Goal: Transaction & Acquisition: Purchase product/service

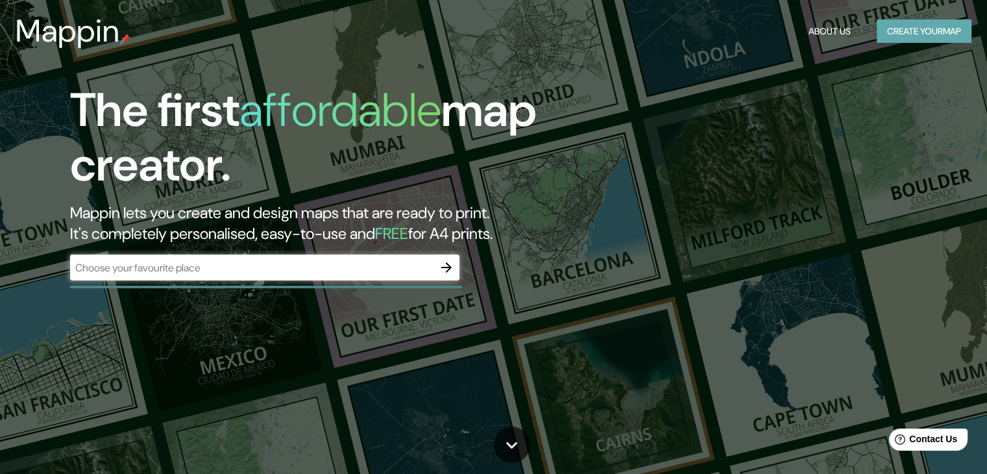
click at [893, 34] on button "Create your map" at bounding box center [923, 31] width 95 height 24
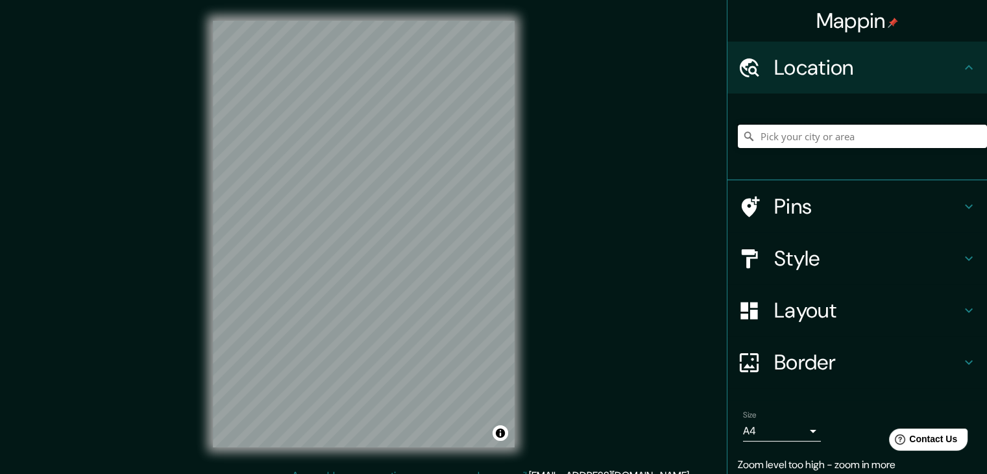
click at [942, 128] on input "Pick your city or area" at bounding box center [862, 136] width 249 height 23
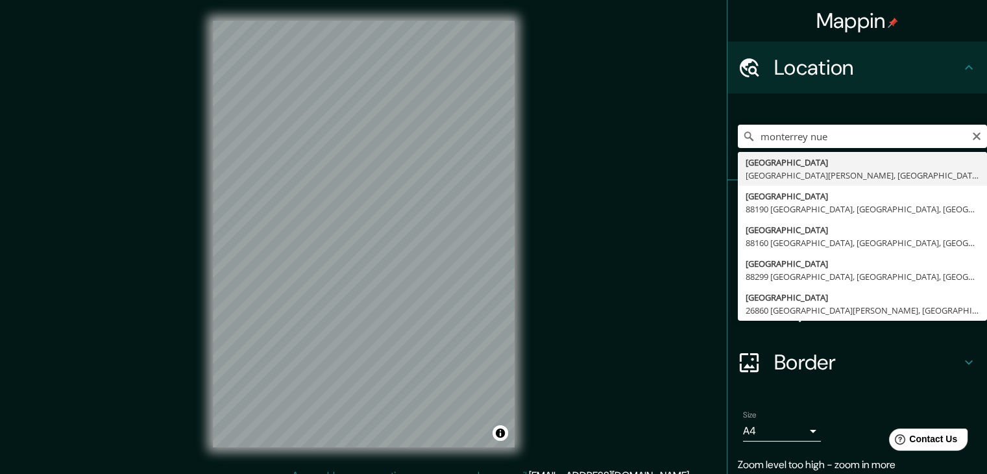
type input "[GEOGRAPHIC_DATA], [GEOGRAPHIC_DATA][PERSON_NAME], [GEOGRAPHIC_DATA]"
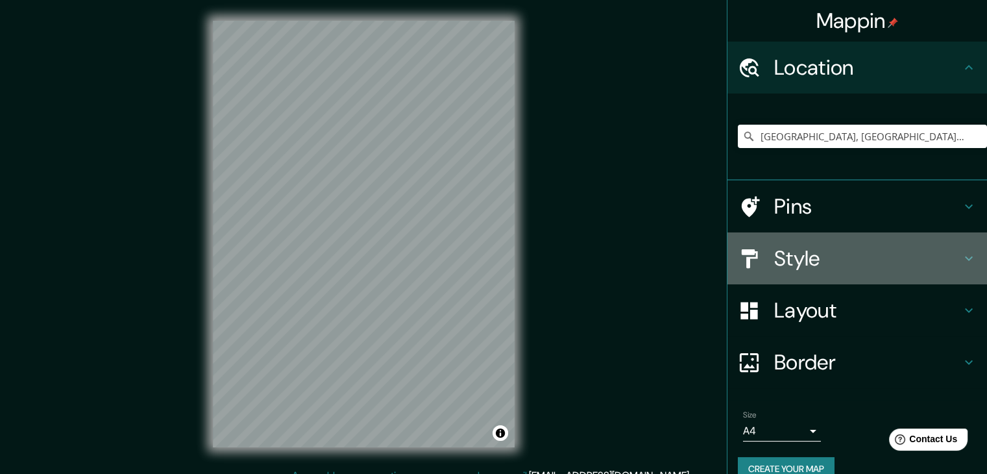
click at [882, 242] on div "Style" at bounding box center [856, 258] width 259 height 52
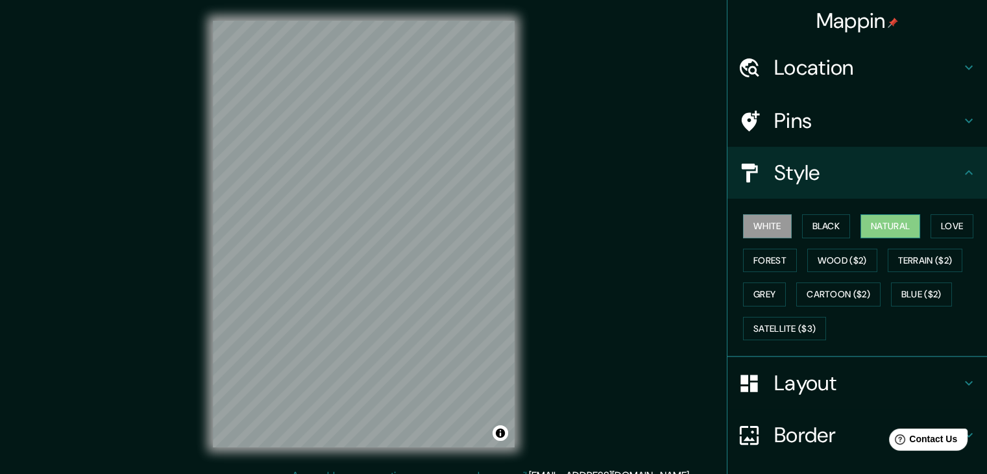
click at [877, 232] on button "Natural" at bounding box center [890, 226] width 60 height 24
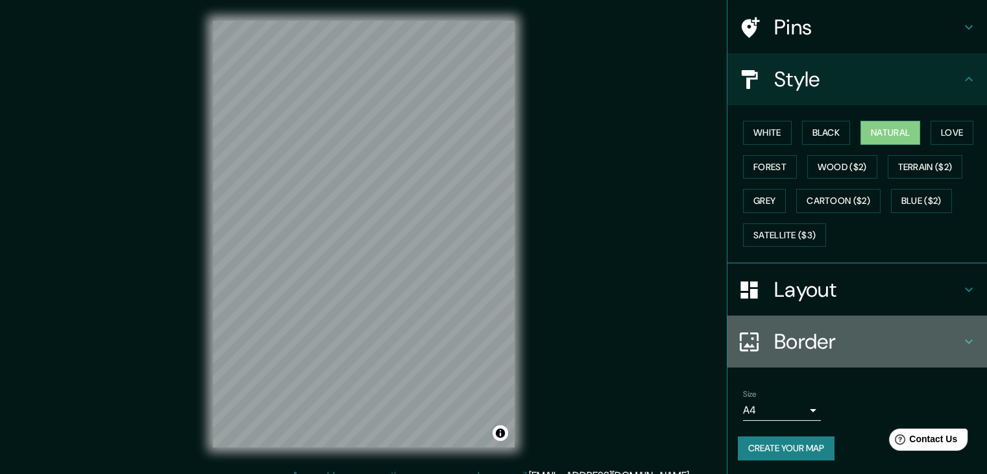
click at [849, 339] on h4 "Border" at bounding box center [867, 341] width 187 height 26
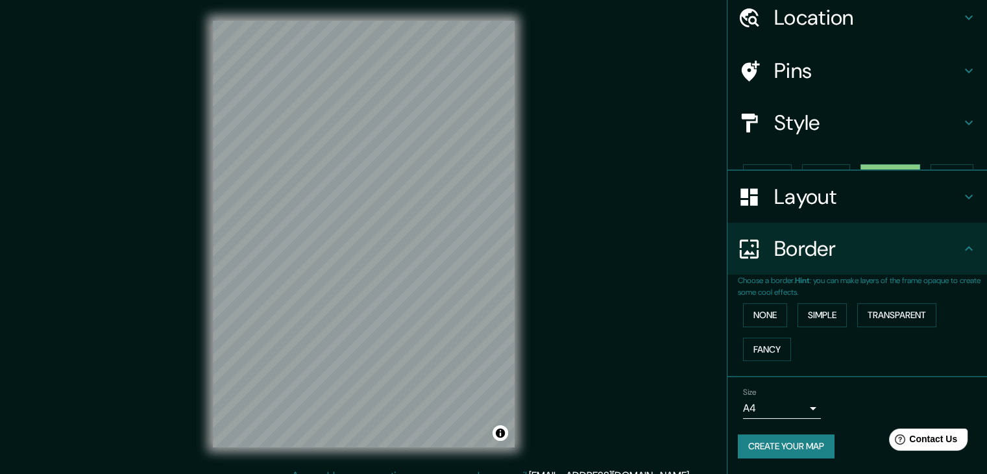
scroll to position [27, 0]
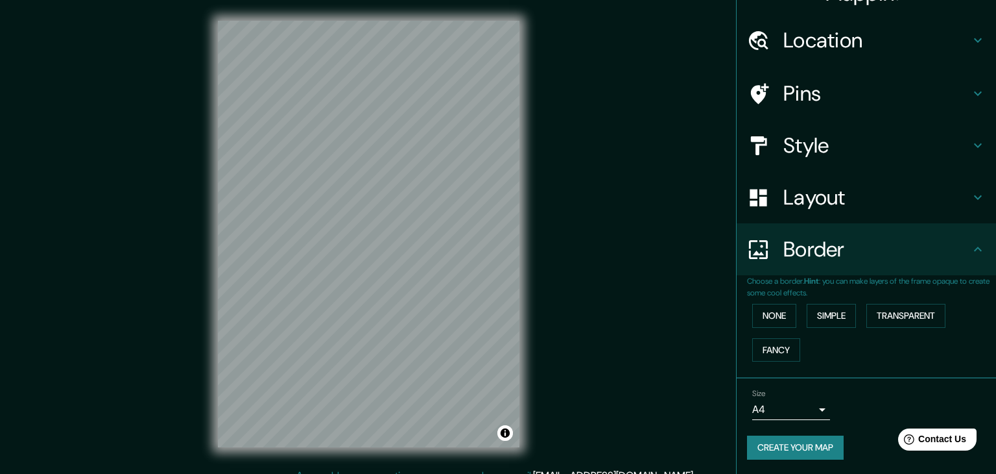
click at [778, 415] on body "Mappin Location [GEOGRAPHIC_DATA], [GEOGRAPHIC_DATA][PERSON_NAME], [GEOGRAPHIC_…" at bounding box center [498, 237] width 996 height 474
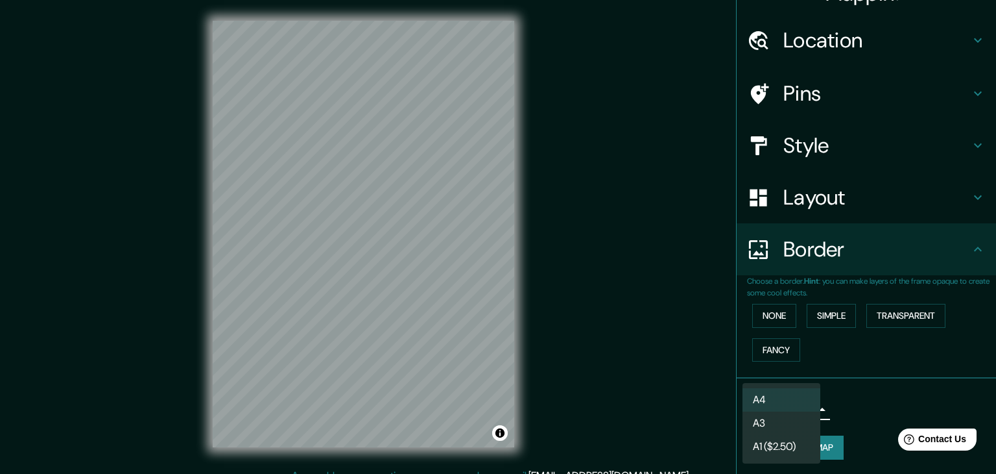
click at [780, 418] on li "A3" at bounding box center [782, 422] width 78 height 23
click at [793, 405] on body "Mappin Location [GEOGRAPHIC_DATA], [GEOGRAPHIC_DATA][PERSON_NAME], [GEOGRAPHIC_…" at bounding box center [498, 237] width 996 height 474
click at [790, 401] on li "A4" at bounding box center [782, 399] width 78 height 23
type input "single"
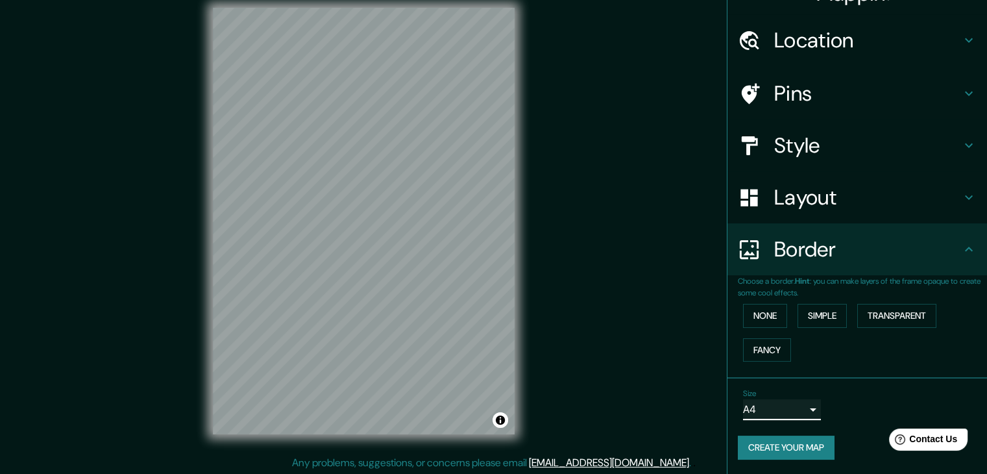
scroll to position [15, 0]
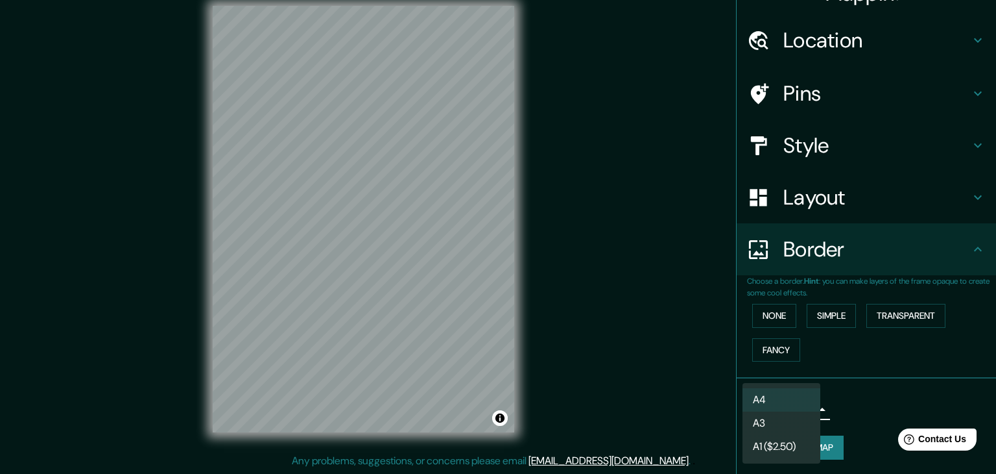
click at [802, 404] on body "Mappin Location [GEOGRAPHIC_DATA], [GEOGRAPHIC_DATA][PERSON_NAME], [GEOGRAPHIC_…" at bounding box center [498, 222] width 996 height 474
click at [843, 404] on div at bounding box center [498, 237] width 996 height 474
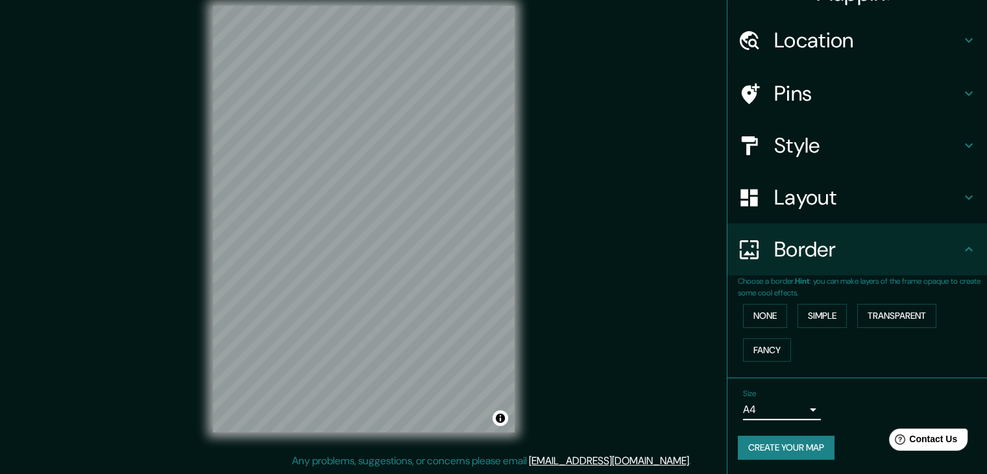
click at [819, 150] on h4 "Style" at bounding box center [867, 145] width 187 height 26
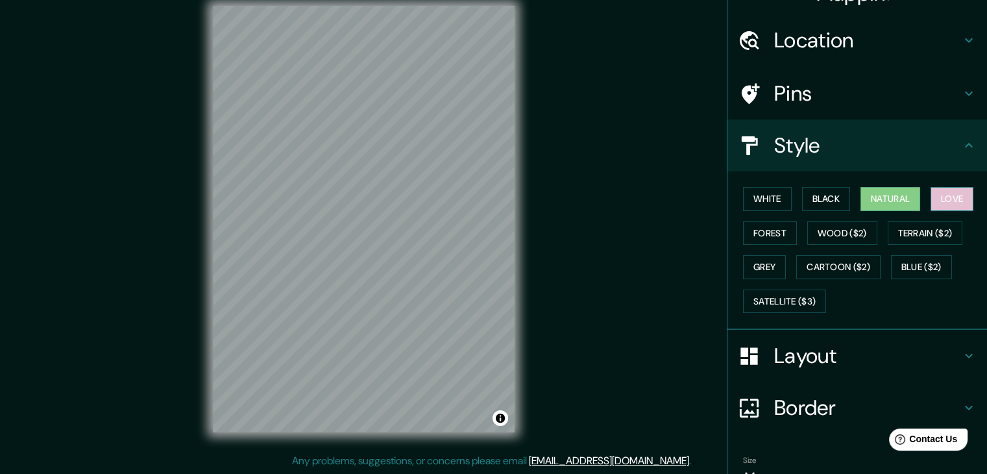
click at [934, 203] on button "Love" at bounding box center [951, 199] width 43 height 24
click at [774, 226] on button "Forest" at bounding box center [770, 233] width 54 height 24
click at [930, 194] on button "Love" at bounding box center [951, 199] width 43 height 24
click at [903, 190] on button "Natural" at bounding box center [890, 199] width 60 height 24
click at [830, 193] on button "Black" at bounding box center [826, 199] width 49 height 24
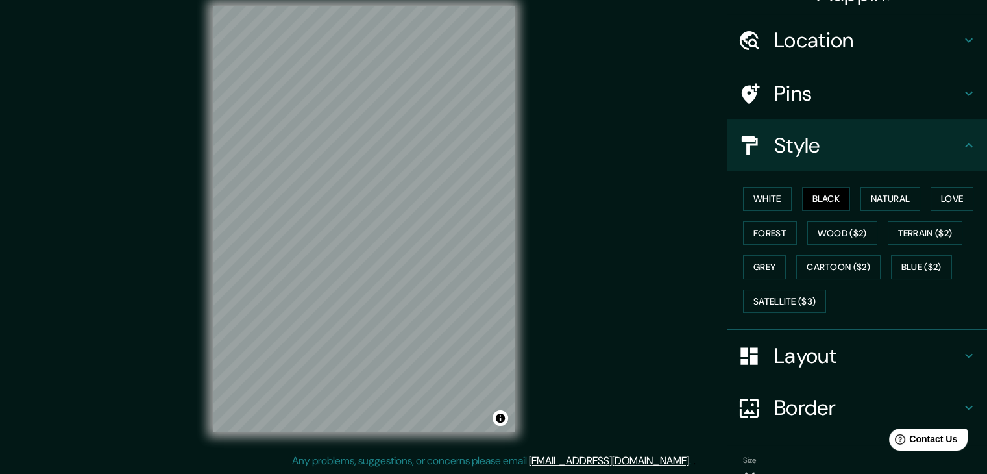
click at [783, 197] on div "White Black Natural Love Forest Wood ($2) Terrain ($2) Grey Cartoon ($2) Blue (…" at bounding box center [862, 250] width 249 height 136
click at [776, 195] on button "White" at bounding box center [767, 199] width 49 height 24
click at [863, 189] on button "Natural" at bounding box center [890, 199] width 60 height 24
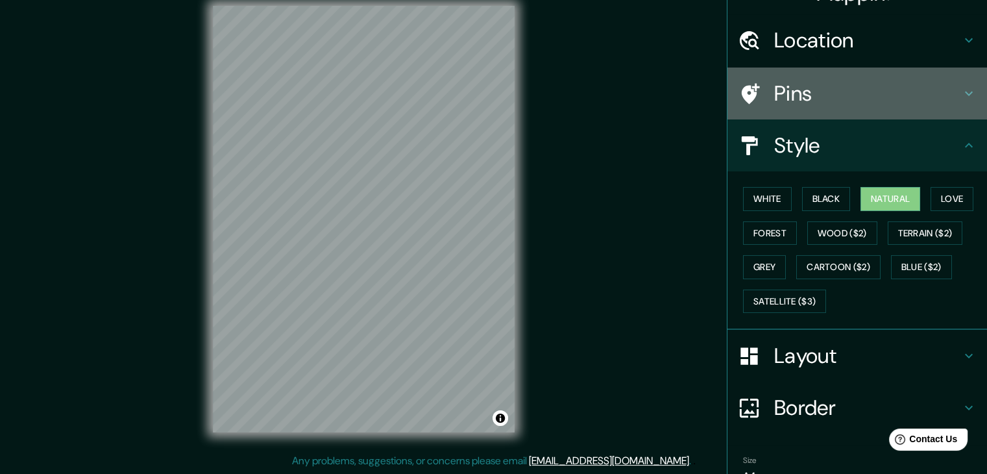
click at [778, 86] on h4 "Pins" at bounding box center [867, 93] width 187 height 26
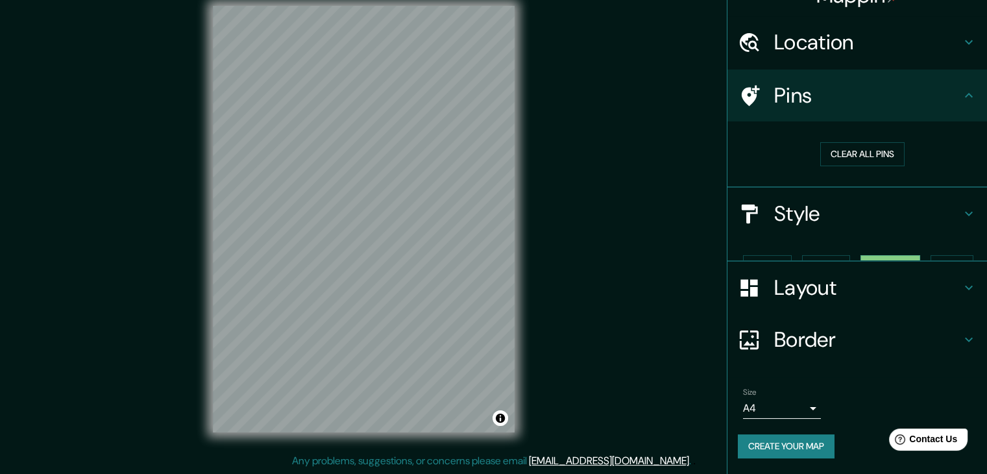
scroll to position [3, 0]
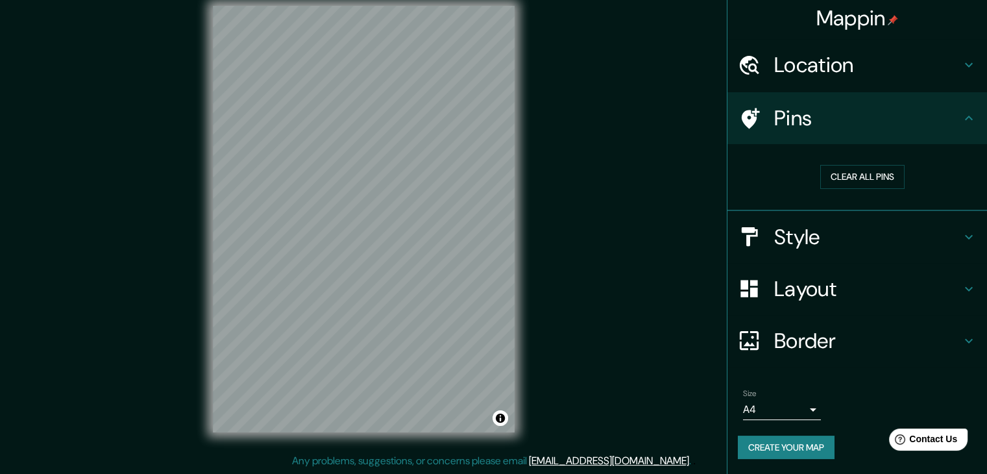
click at [817, 57] on h4 "Location" at bounding box center [867, 65] width 187 height 26
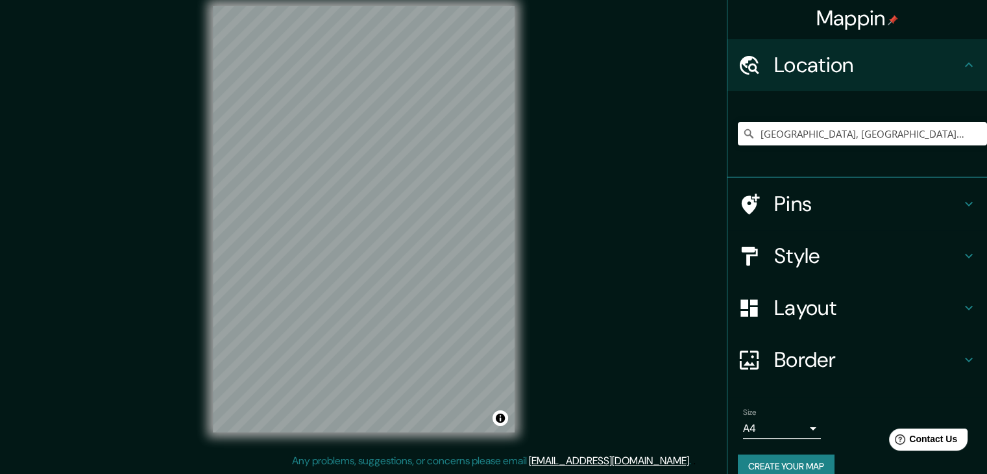
drag, startPoint x: 858, startPoint y: 63, endPoint x: 855, endPoint y: 71, distance: 8.2
click at [855, 71] on h4 "Location" at bounding box center [867, 65] width 187 height 26
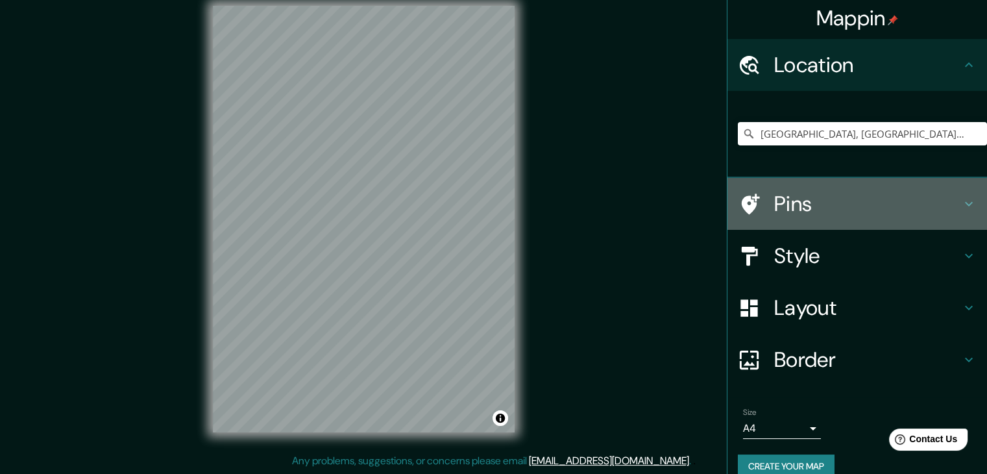
click at [802, 199] on h4 "Pins" at bounding box center [867, 204] width 187 height 26
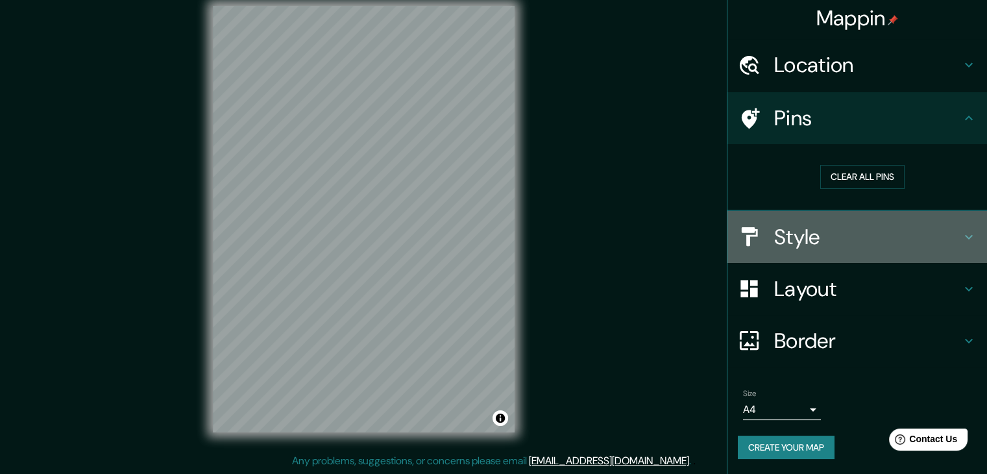
click at [830, 220] on div "Style" at bounding box center [856, 237] width 259 height 52
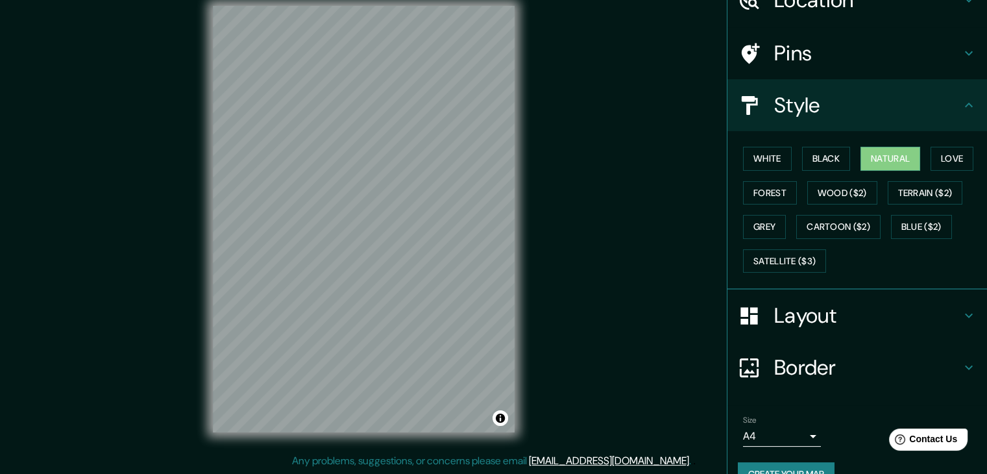
click at [841, 315] on h4 "Layout" at bounding box center [867, 315] width 187 height 26
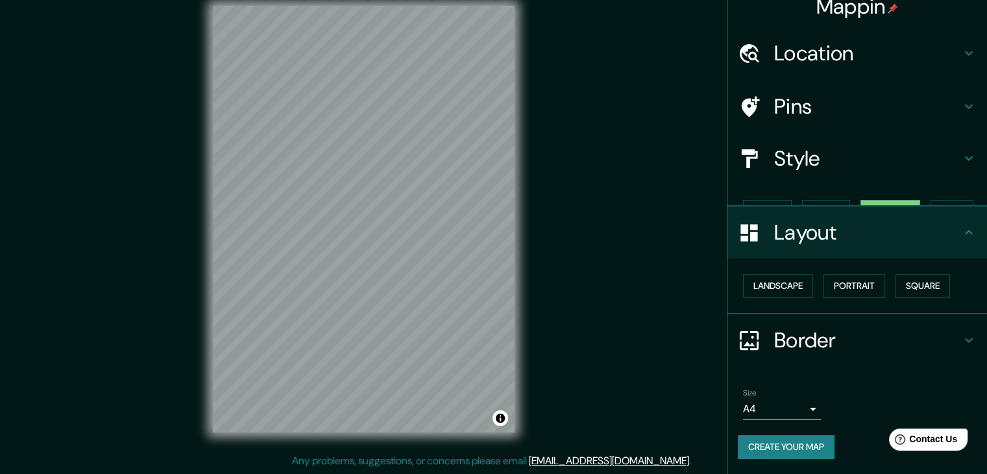
scroll to position [0, 0]
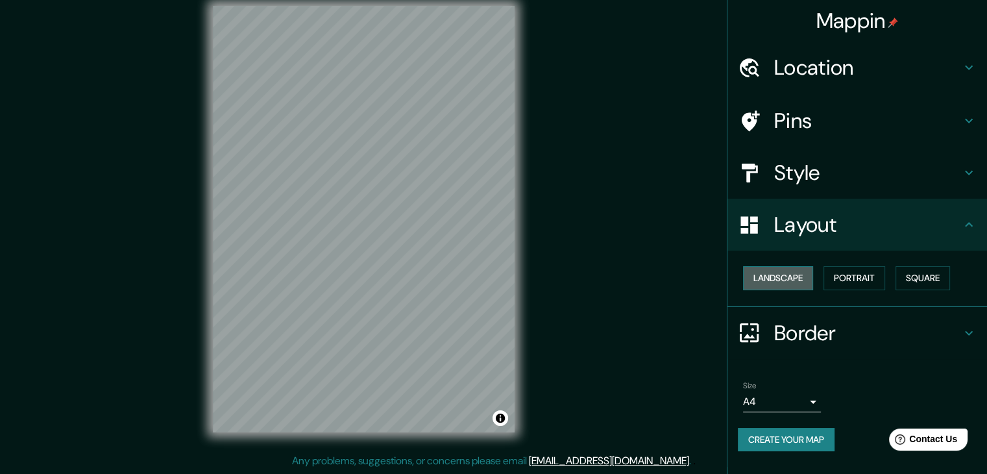
click at [805, 286] on button "Landscape" at bounding box center [778, 278] width 70 height 24
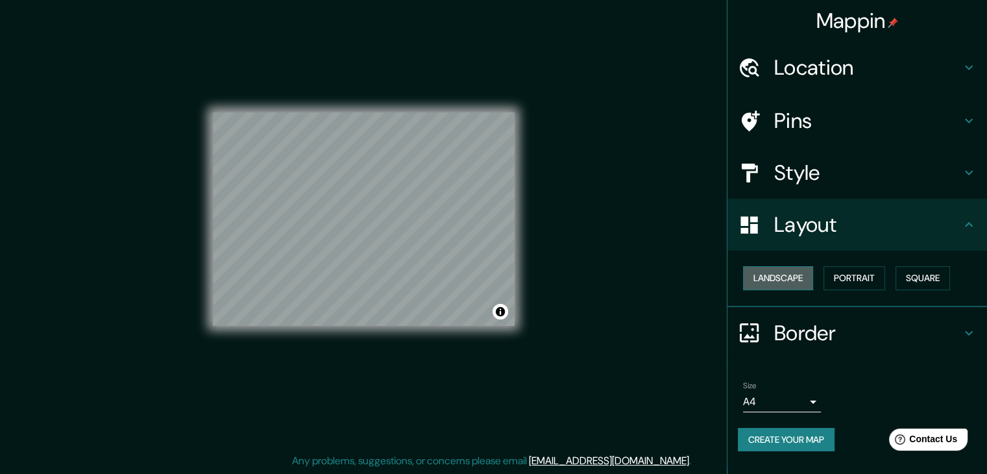
click at [805, 286] on button "Landscape" at bounding box center [778, 278] width 70 height 24
click at [874, 274] on button "Portrait" at bounding box center [854, 278] width 62 height 24
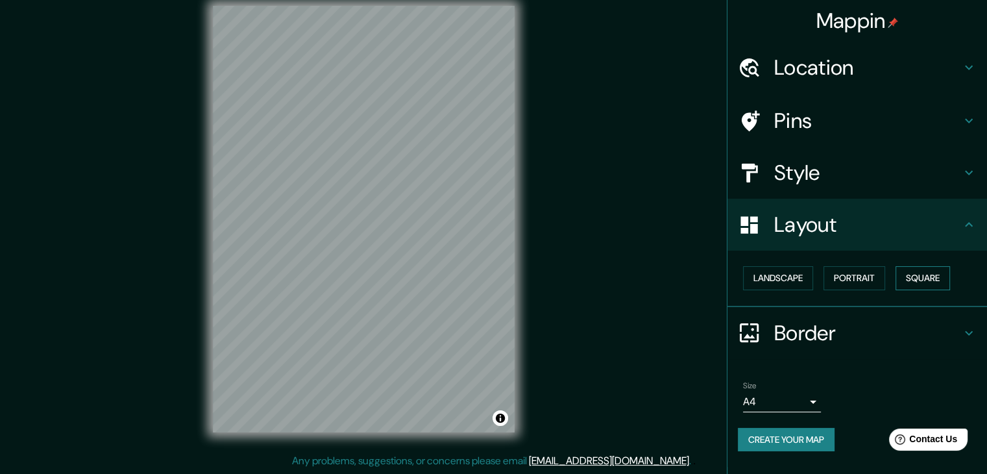
click at [918, 284] on button "Square" at bounding box center [922, 278] width 54 height 24
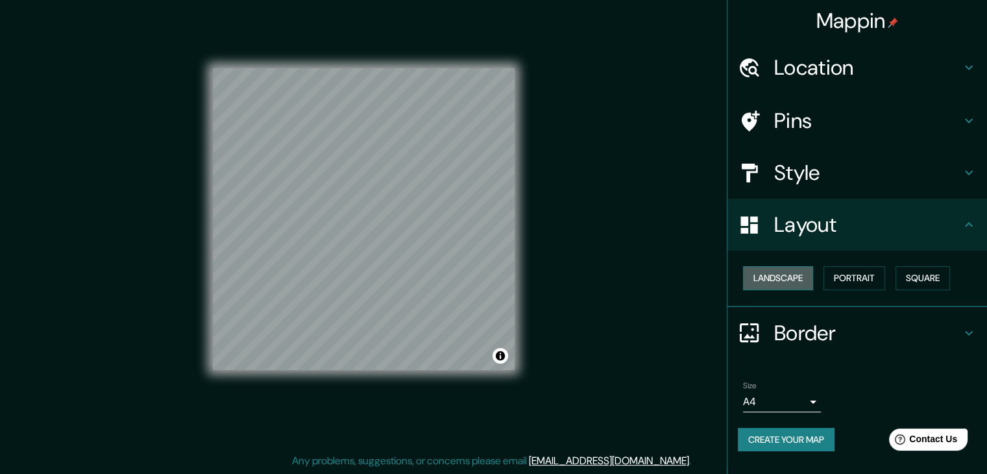
click at [779, 276] on button "Landscape" at bounding box center [778, 278] width 70 height 24
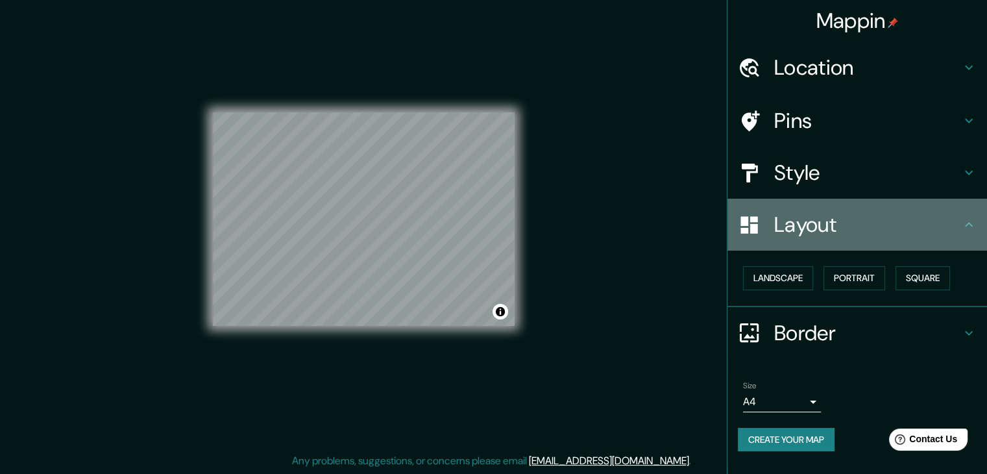
click at [915, 243] on div "Layout" at bounding box center [856, 225] width 259 height 52
click at [969, 238] on div "Layout" at bounding box center [856, 225] width 259 height 52
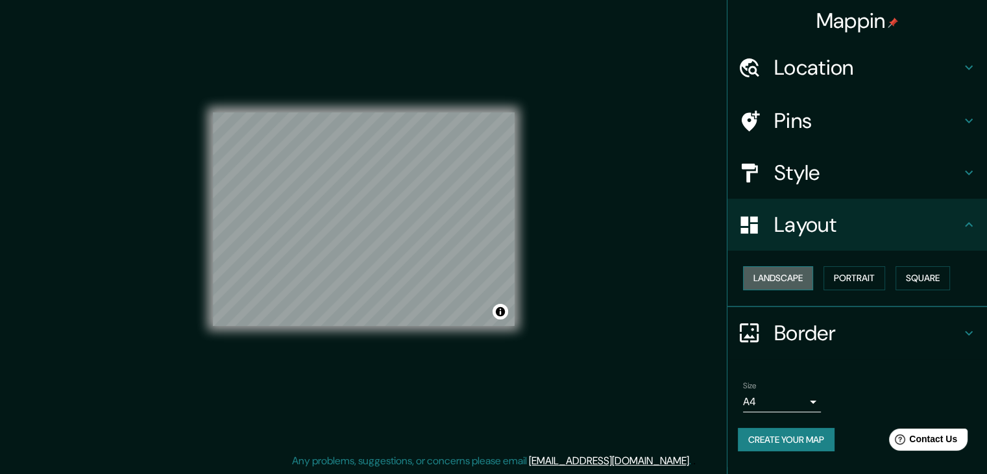
click at [790, 280] on button "Landscape" at bounding box center [778, 278] width 70 height 24
click at [832, 274] on button "Portrait" at bounding box center [854, 278] width 62 height 24
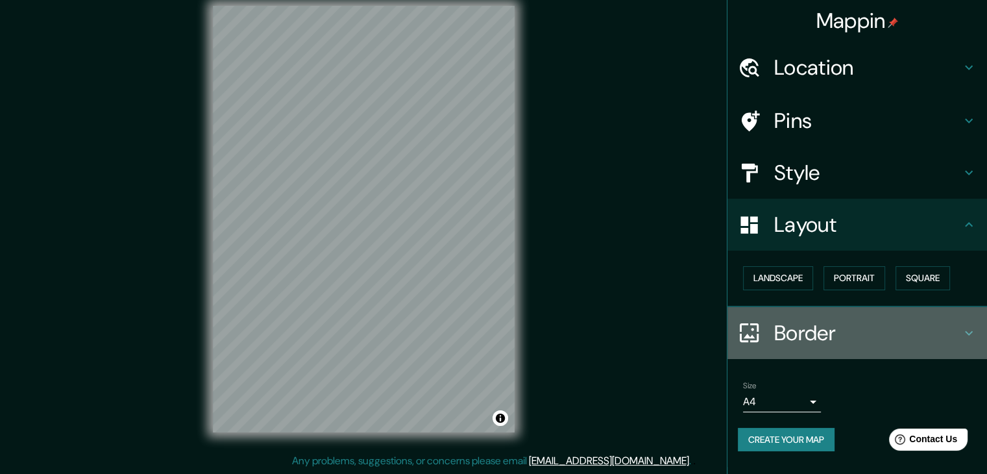
click at [902, 317] on div "Border" at bounding box center [856, 333] width 259 height 52
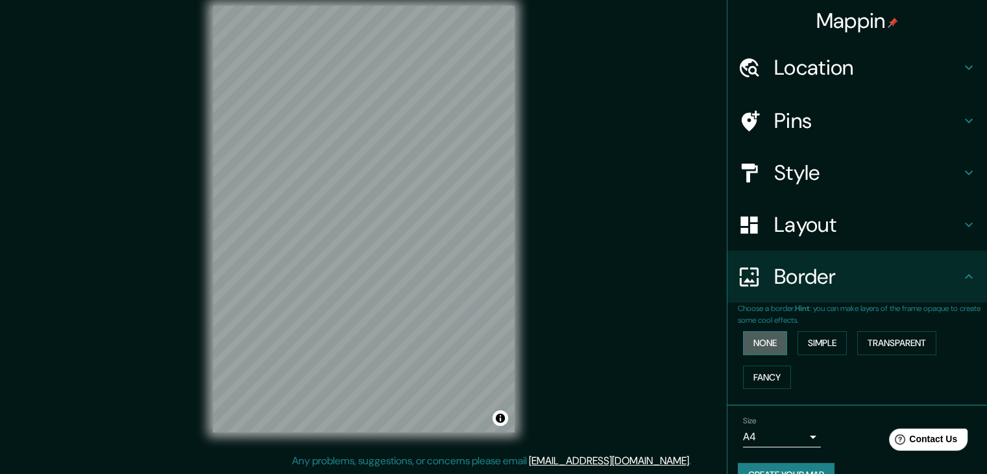
click at [764, 339] on button "None" at bounding box center [765, 343] width 44 height 24
click at [806, 348] on button "Simple" at bounding box center [821, 343] width 49 height 24
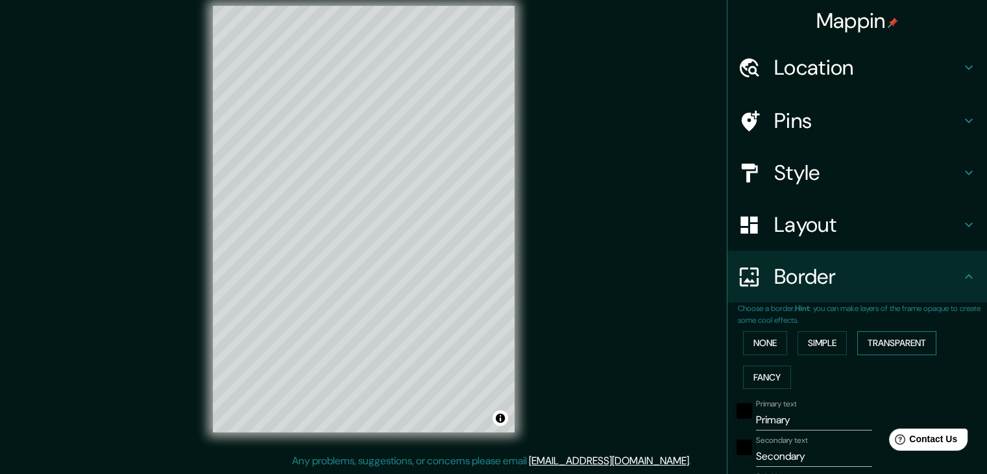
click at [905, 336] on button "Transparent" at bounding box center [896, 343] width 79 height 24
click at [747, 376] on button "Fancy" at bounding box center [767, 377] width 48 height 24
click at [749, 346] on button "None" at bounding box center [765, 343] width 44 height 24
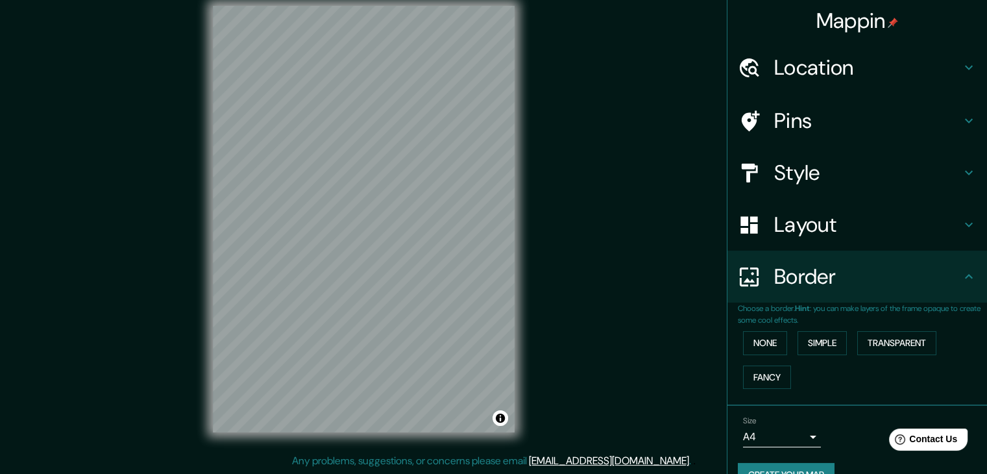
click at [802, 284] on h4 "Border" at bounding box center [867, 276] width 187 height 26
click at [961, 278] on icon at bounding box center [969, 277] width 16 height 16
click at [961, 269] on icon at bounding box center [969, 277] width 16 height 16
